Goal: Task Accomplishment & Management: Complete application form

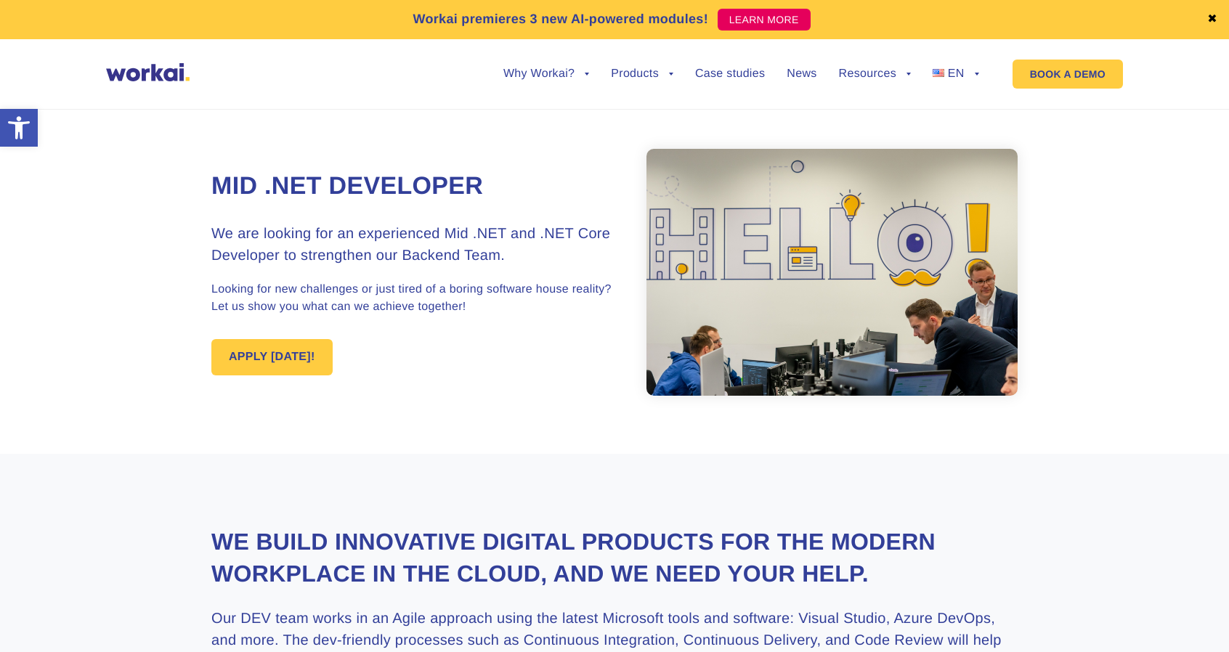
click at [147, 400] on section "Mid .NET Developer We are looking for an experienced Mid .NET and .NET Core Dev…" at bounding box center [614, 272] width 1229 height 363
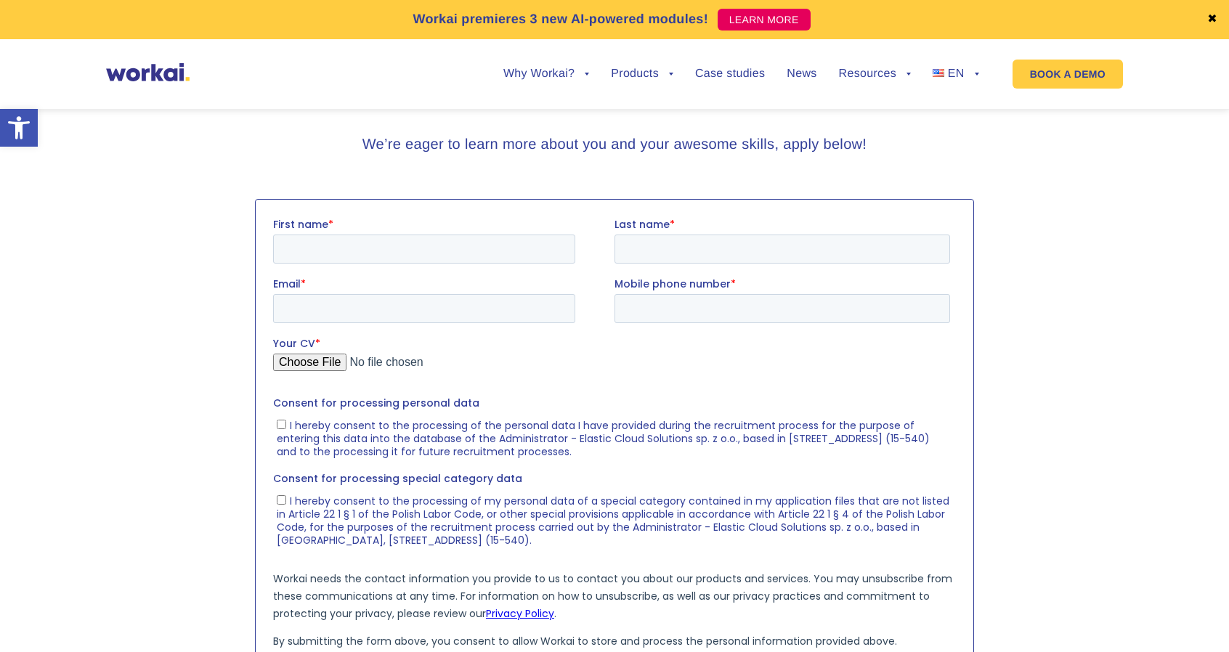
scroll to position [1380, 0]
click at [434, 248] on input "First name *" at bounding box center [424, 250] width 302 height 29
type input "Aja"
type input "Enyi"
type input "enyiaja@gmail.com"
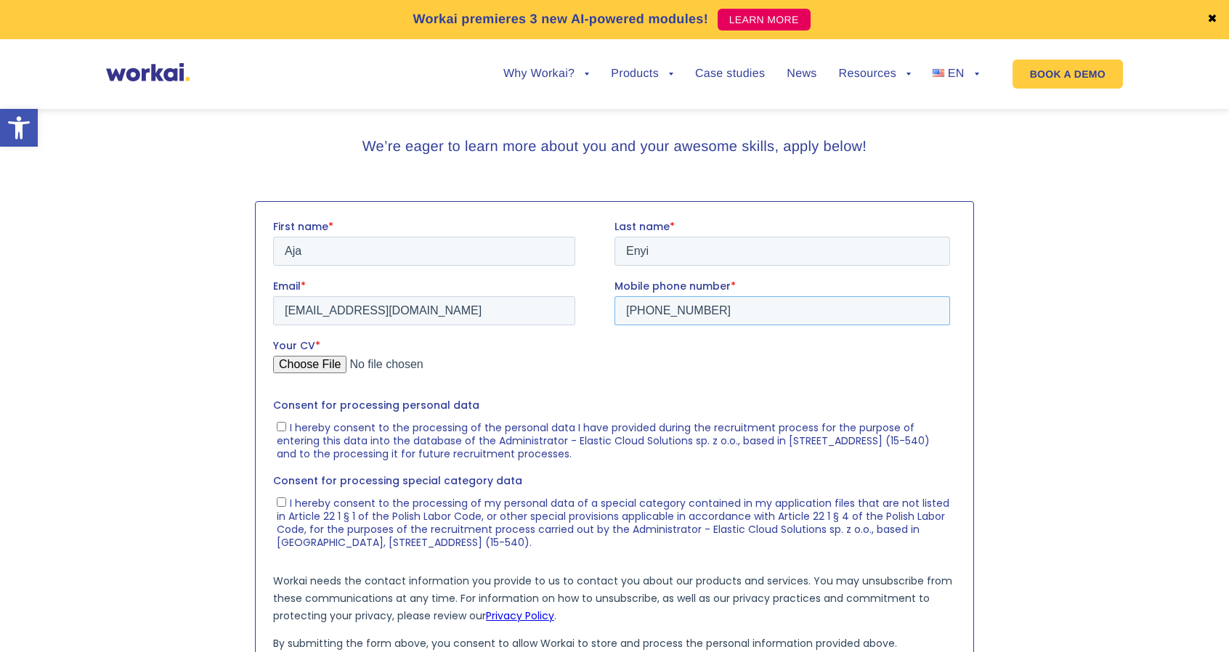
drag, startPoint x: 745, startPoint y: 309, endPoint x: 543, endPoint y: 308, distance: 202.0
click at [543, 308] on fieldset "Email * enyiaja@gmail.com Mobile phone number * +447459482261" at bounding box center [614, 308] width 683 height 60
type input "+2348163224858"
click at [39, 289] on section at bounding box center [614, 482] width 1229 height 577
click at [299, 365] on input "Your CV *" at bounding box center [611, 369] width 677 height 29
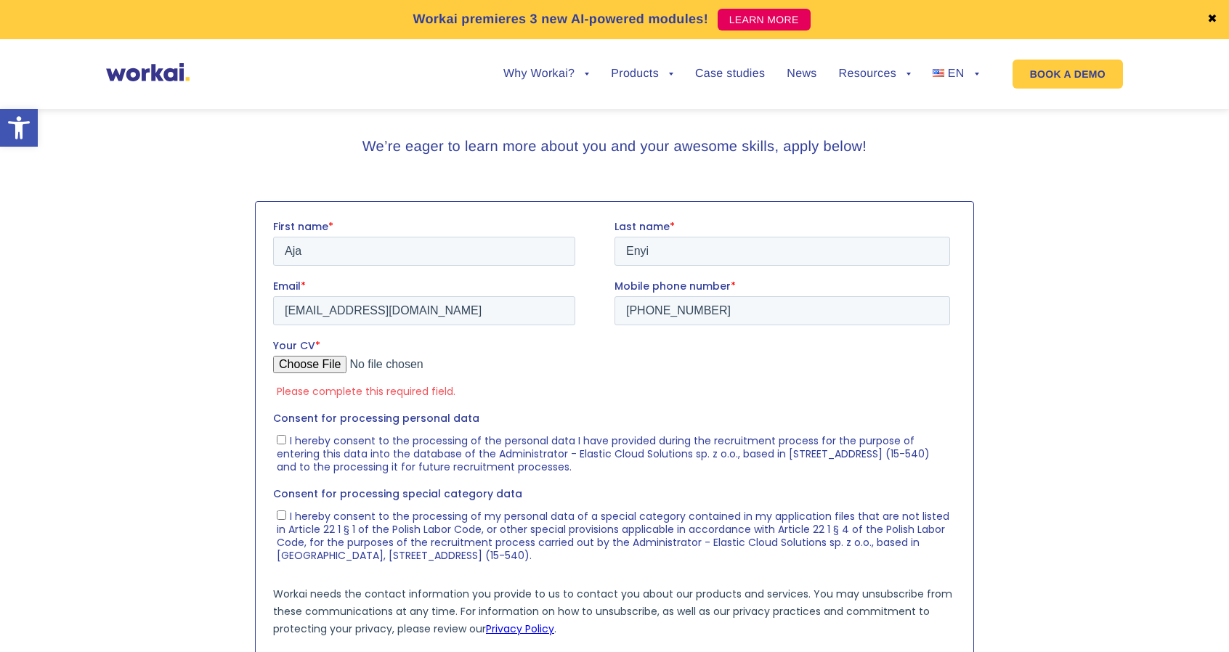
type input "C:\fakepath\Enyi Aja CV.pdf"
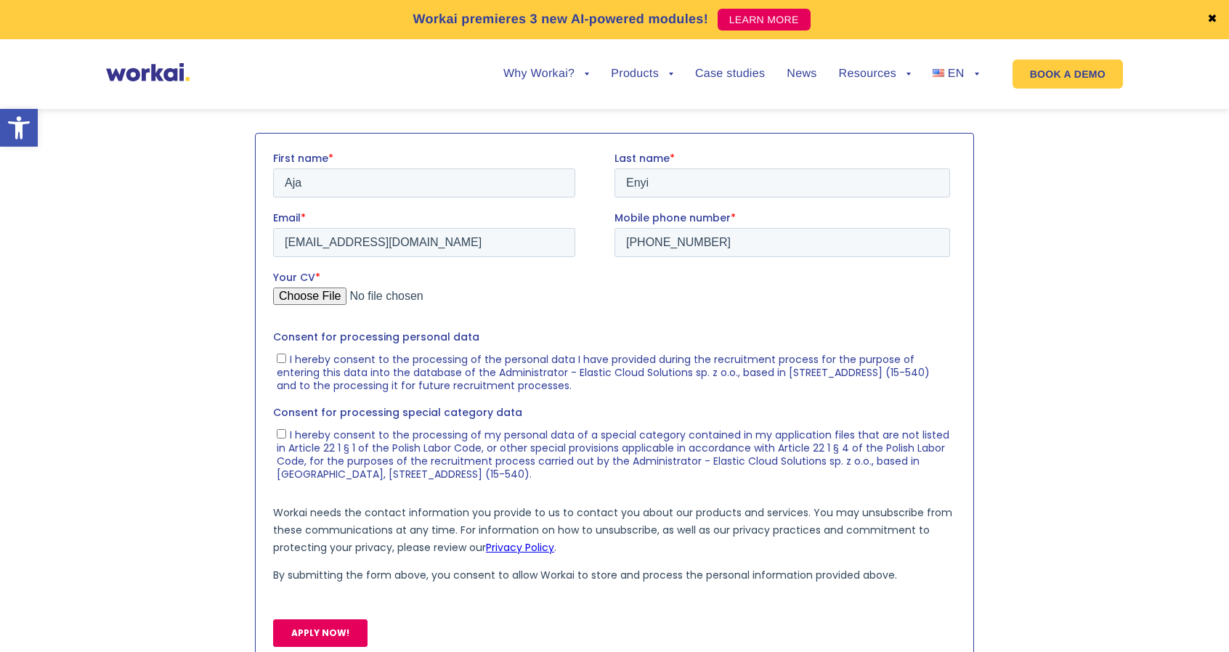
scroll to position [1453, 0]
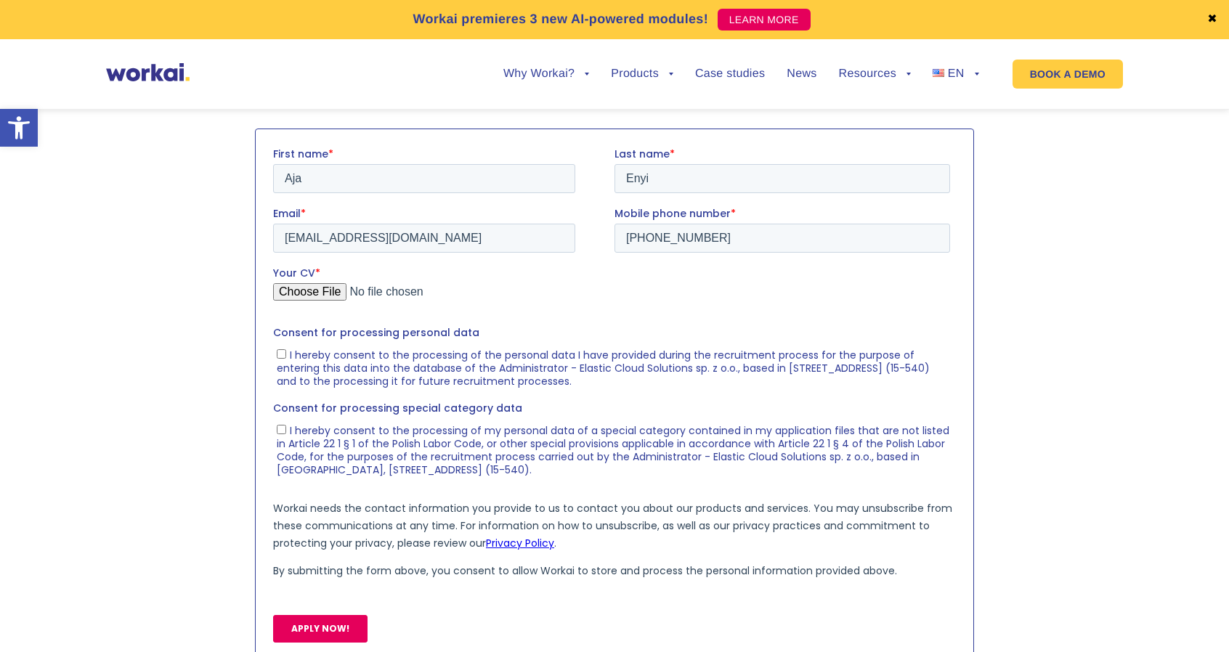
click at [303, 359] on span "I hereby consent to the processing of the personal data I have provided during …" at bounding box center [603, 367] width 653 height 41
click at [286, 358] on input "I hereby consent to the processing of the personal data I have provided during …" at bounding box center [281, 353] width 9 height 9
checkbox input "true"
click at [323, 436] on span "I hereby consent to the processing of my personal data of a special category co…" at bounding box center [613, 450] width 673 height 54
click at [286, 434] on input "I hereby consent to the processing of my personal data of a special category co…" at bounding box center [281, 428] width 9 height 9
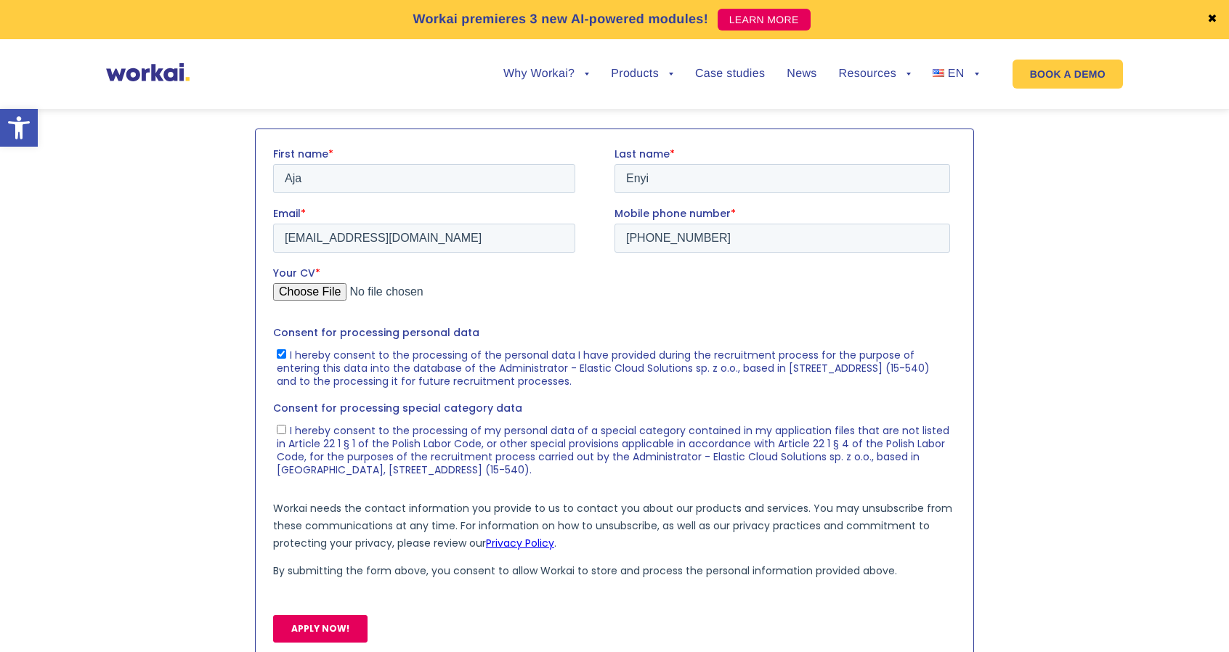
checkbox input "true"
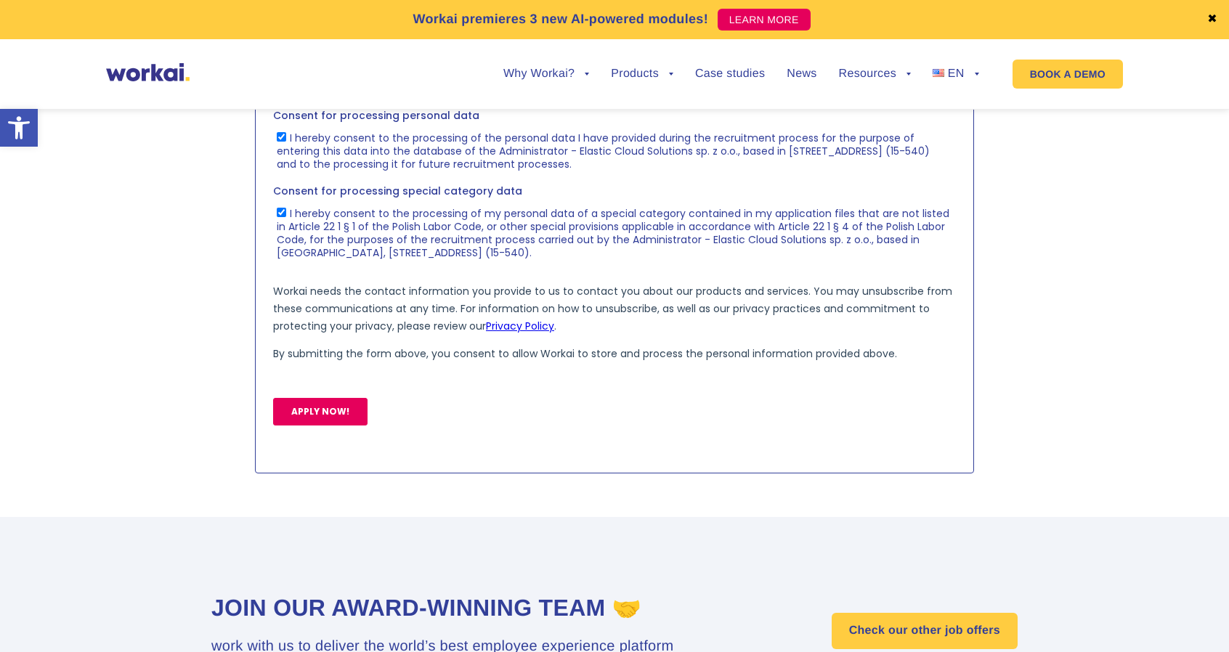
scroll to position [1671, 0]
click at [304, 417] on input "APPLY NOW!" at bounding box center [320, 411] width 94 height 28
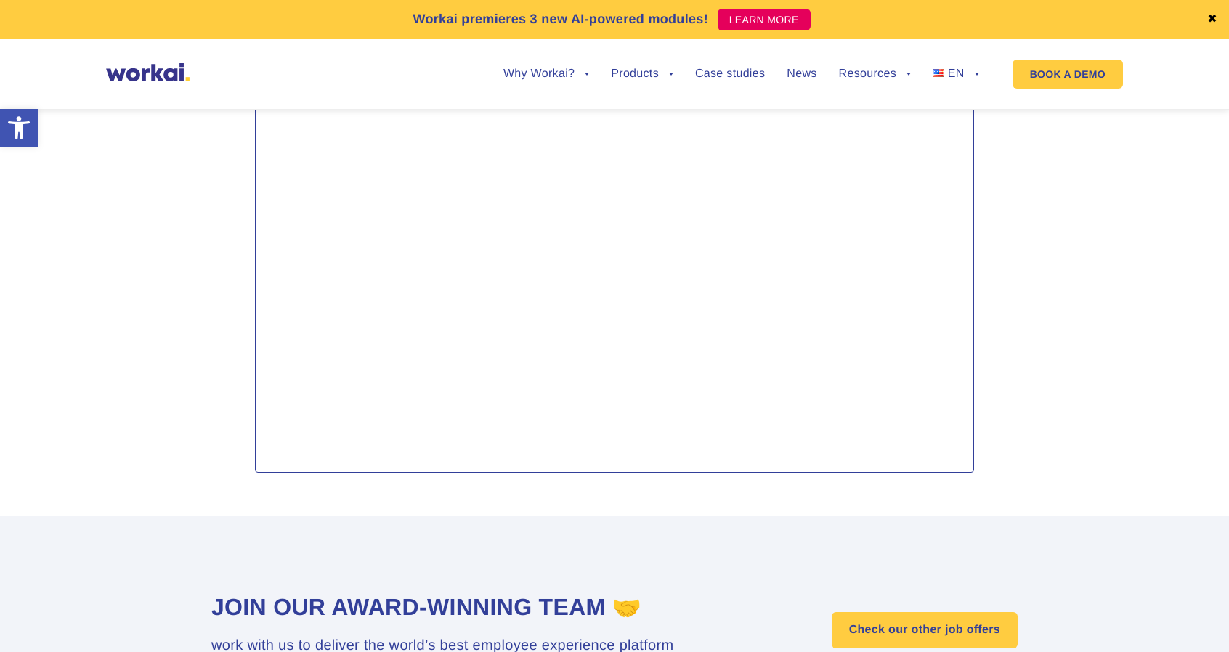
click at [331, 409] on body "Thanks for sending in your CV! We've just sent a message to the email address y…" at bounding box center [614, 192] width 683 height 526
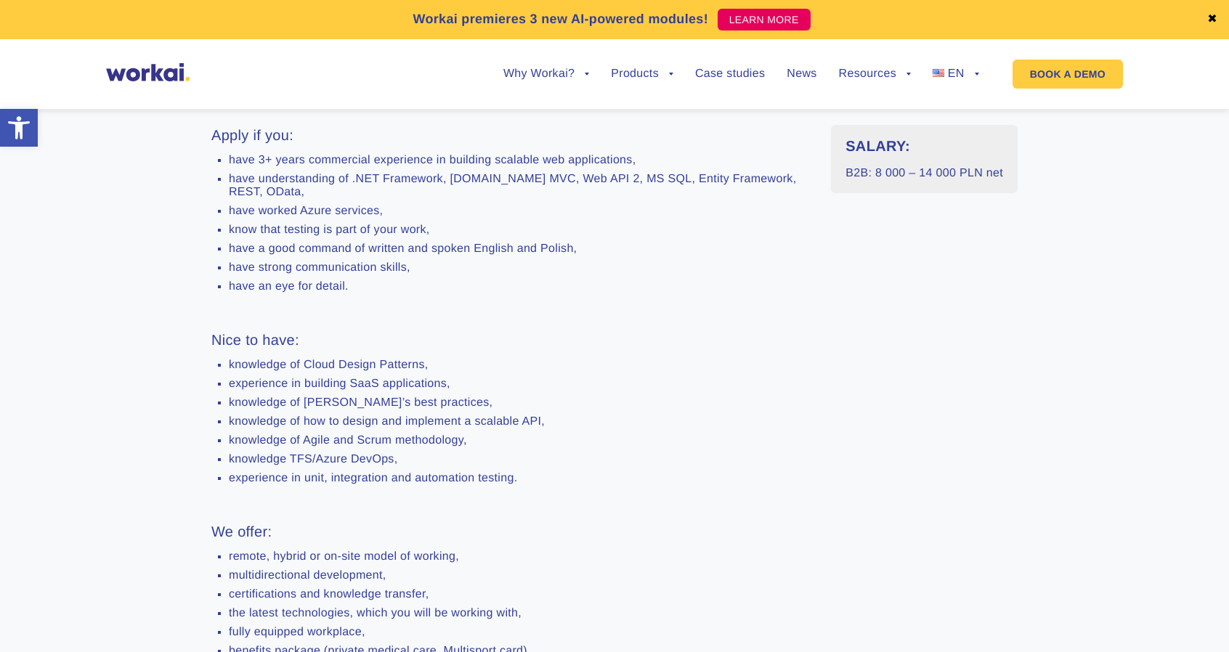
scroll to position [548, 0]
